Goal: Task Accomplishment & Management: Manage account settings

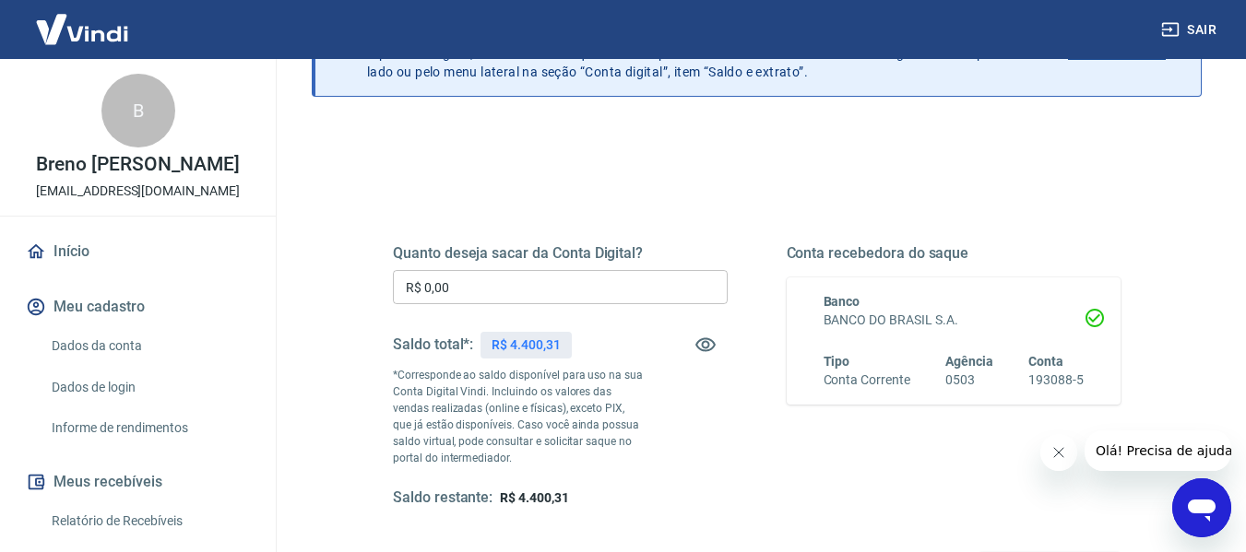
scroll to position [7, 0]
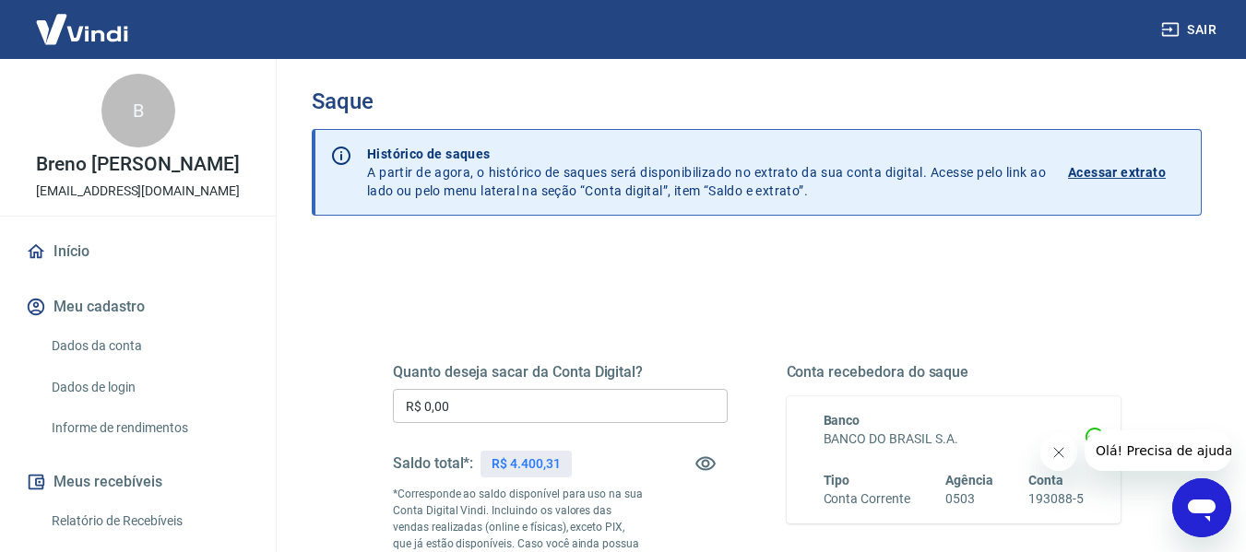
click at [1127, 172] on p "Acessar extrato" at bounding box center [1117, 172] width 98 height 18
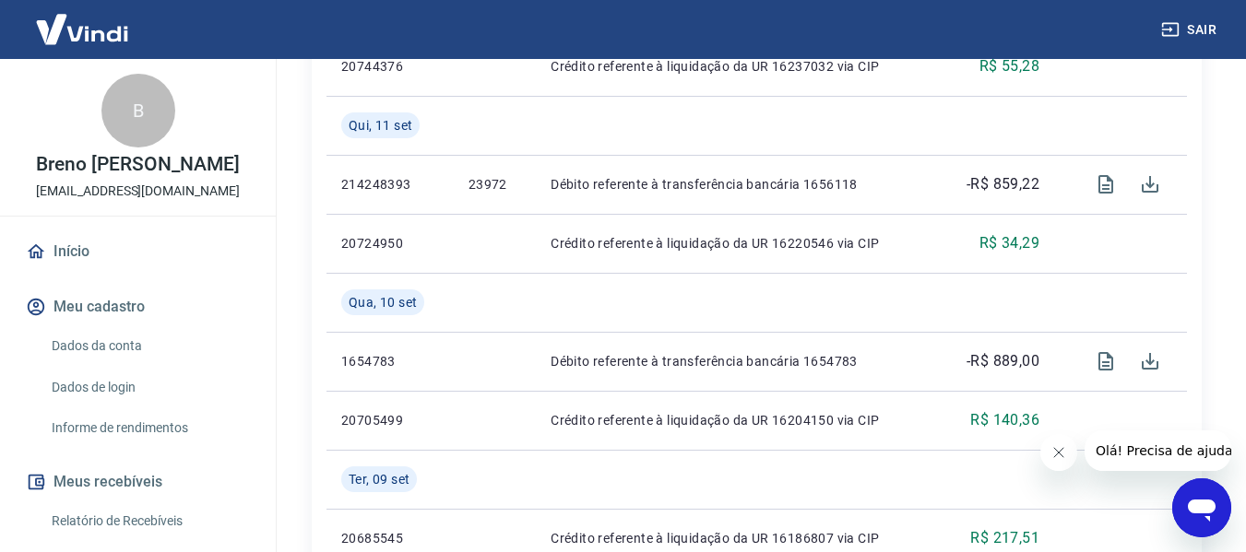
scroll to position [1291, 0]
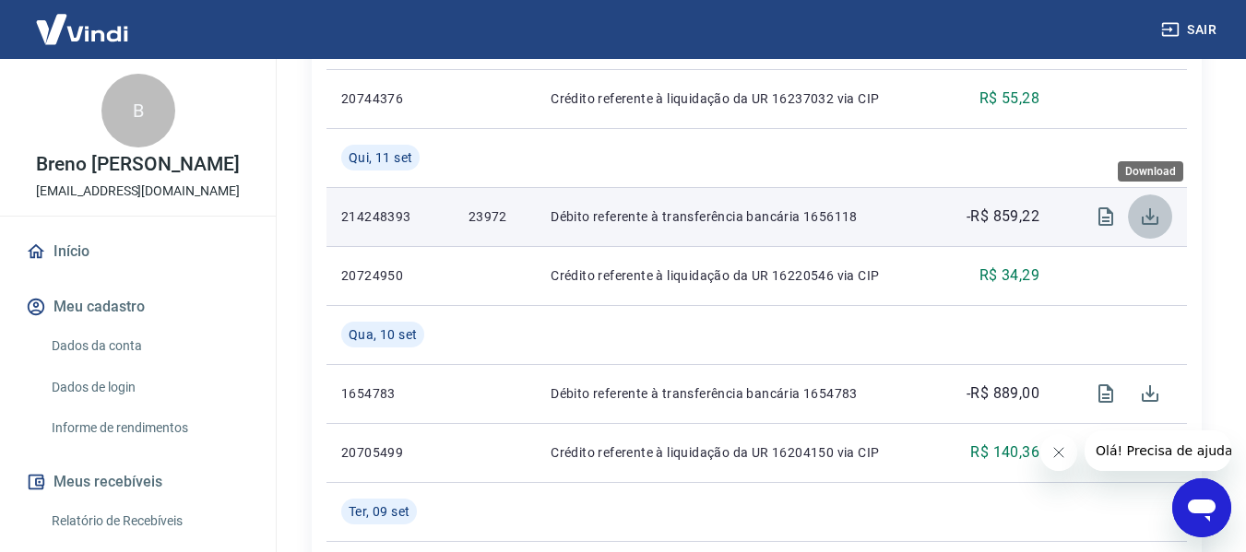
click at [1144, 221] on icon "Download" at bounding box center [1150, 217] width 22 height 22
click at [1100, 226] on icon "Visualizar" at bounding box center [1105, 216] width 15 height 18
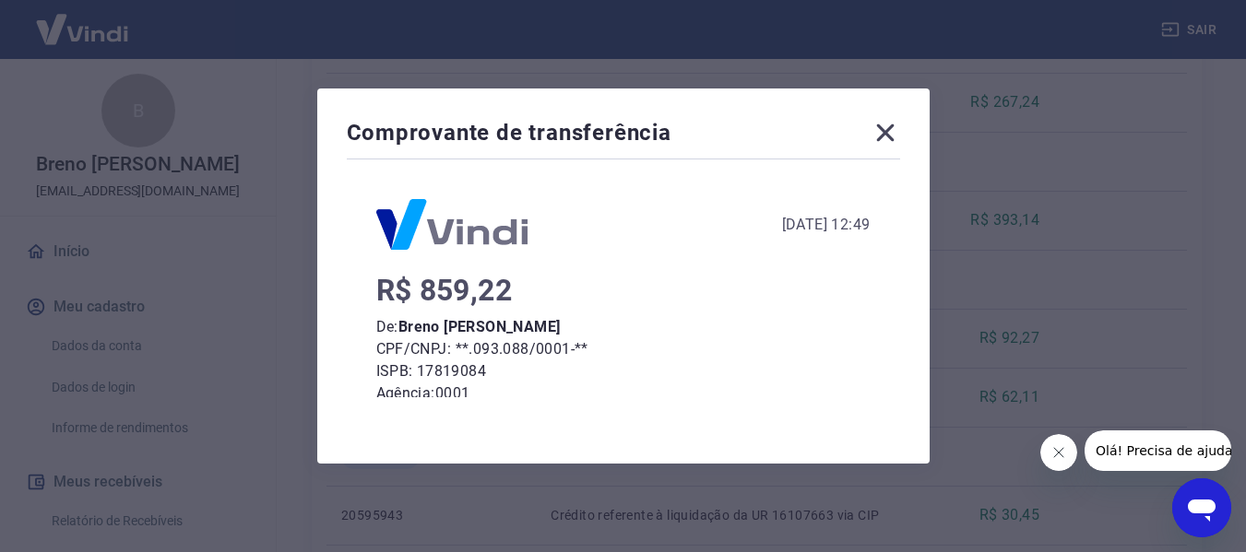
scroll to position [0, 0]
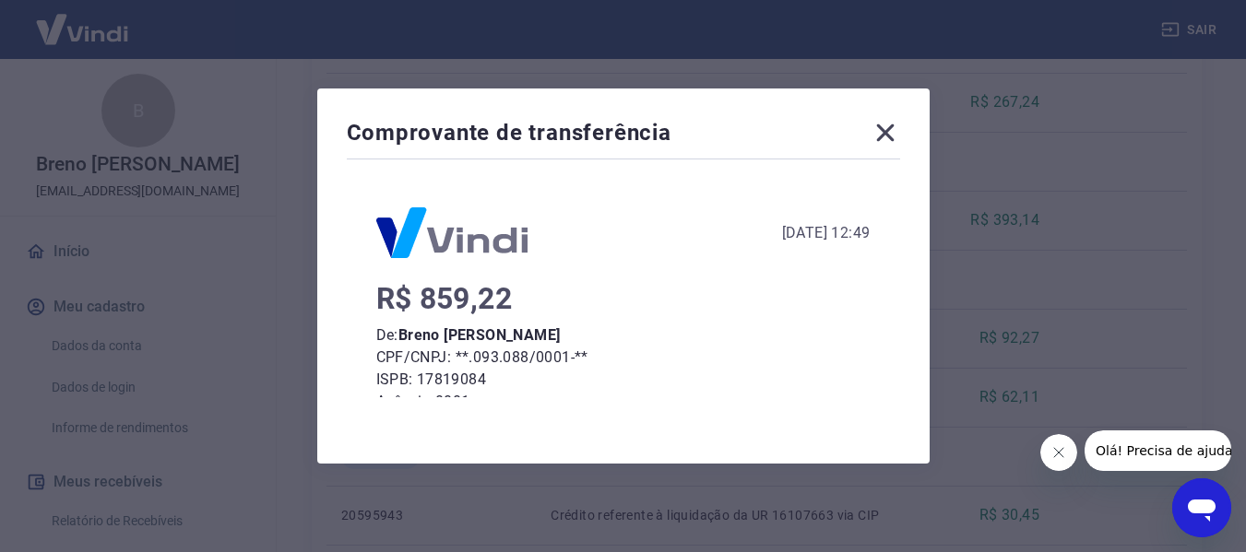
click at [888, 123] on icon at bounding box center [886, 133] width 30 height 30
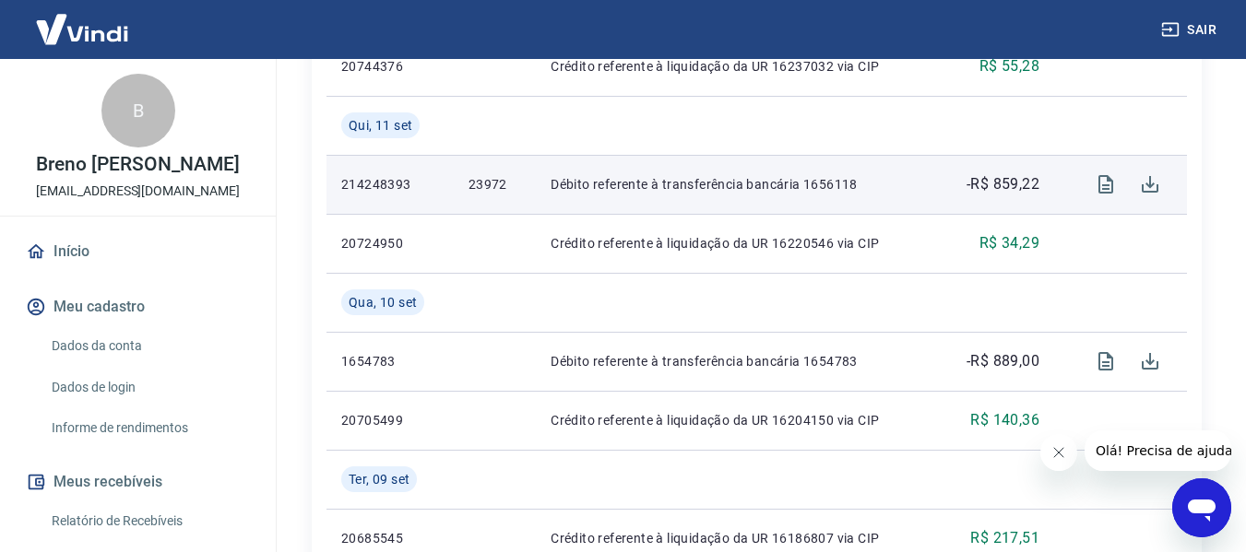
scroll to position [1383, 0]
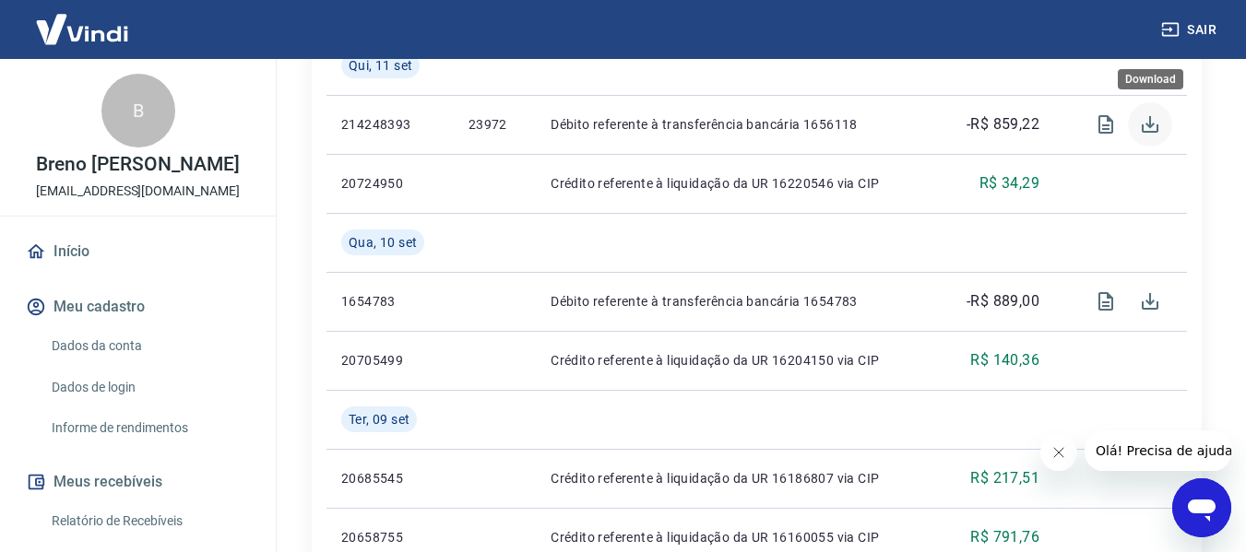
click at [1155, 125] on icon "Download" at bounding box center [1150, 124] width 22 height 22
click at [61, 267] on link "Início" at bounding box center [137, 251] width 231 height 41
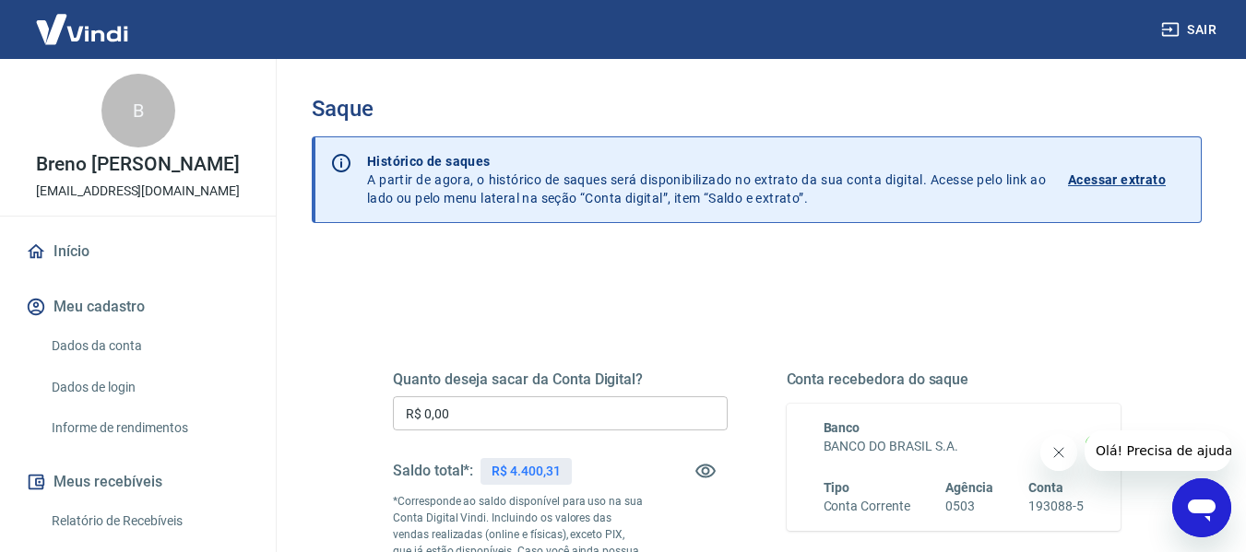
click at [1127, 182] on p "Acessar extrato" at bounding box center [1117, 180] width 98 height 18
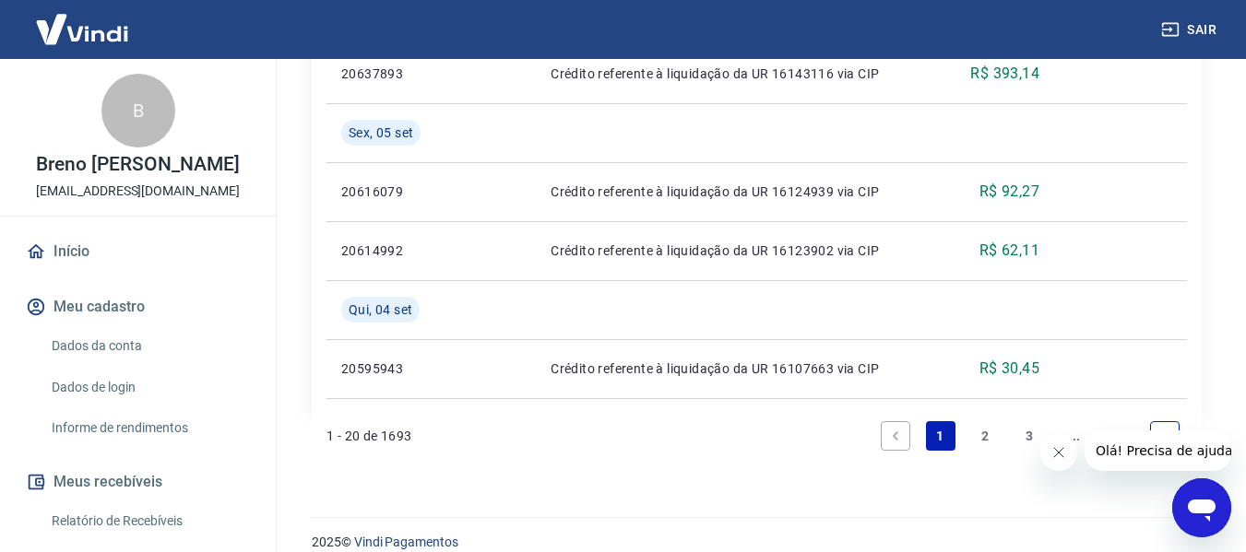
scroll to position [2105, 0]
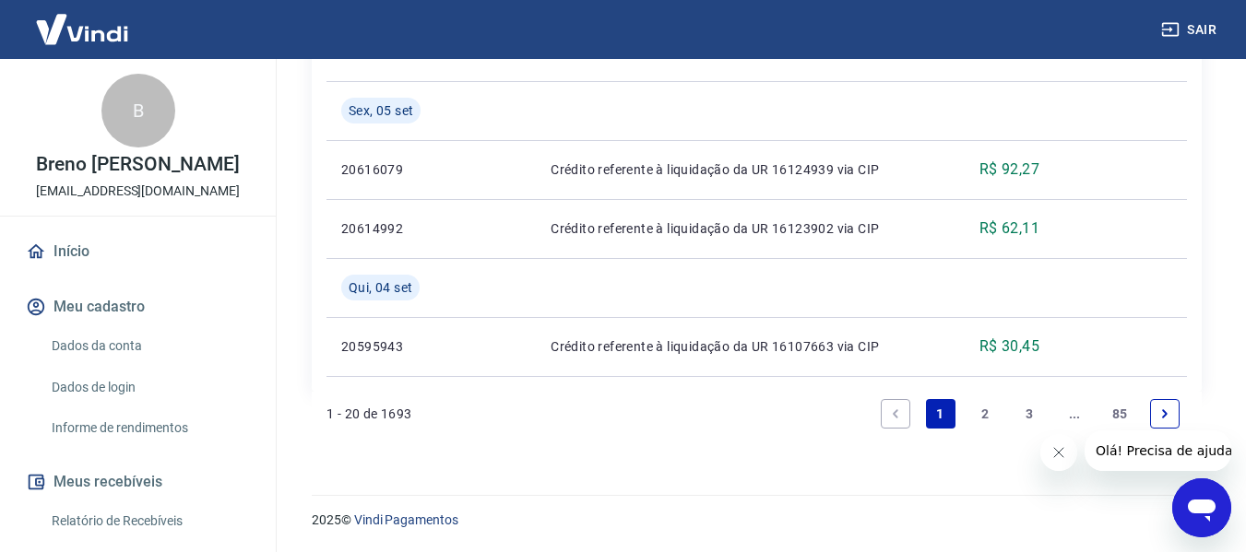
click at [989, 411] on link "2" at bounding box center [985, 414] width 30 height 30
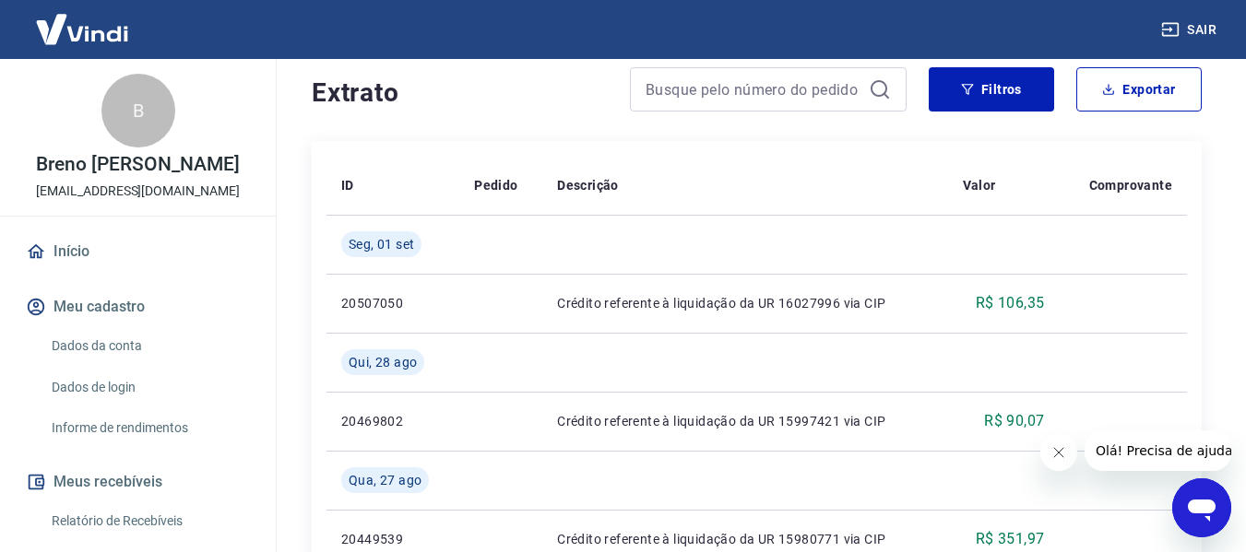
scroll to position [327, 0]
